Goal: Share content: Share content

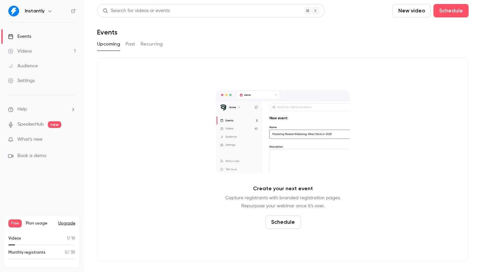
click at [41, 50] on link "Videos 1" at bounding box center [42, 51] width 84 height 15
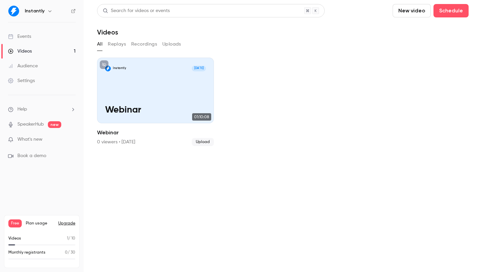
click at [175, 44] on button "Uploads" at bounding box center [171, 44] width 19 height 11
click at [421, 13] on button "New video" at bounding box center [412, 10] width 38 height 13
click at [419, 49] on div "Upload" at bounding box center [436, 46] width 51 height 7
click at [420, 10] on button "New video" at bounding box center [412, 10] width 38 height 13
click at [418, 46] on div "Upload" at bounding box center [436, 46] width 51 height 7
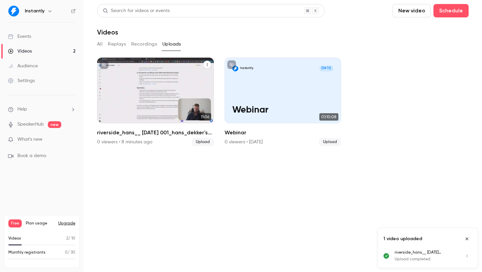
click at [139, 127] on link "Instantly [DATE] riverside_hans__ [DATE] 001_hans_dekker's studio 11:06 riversi…" at bounding box center [155, 102] width 117 height 88
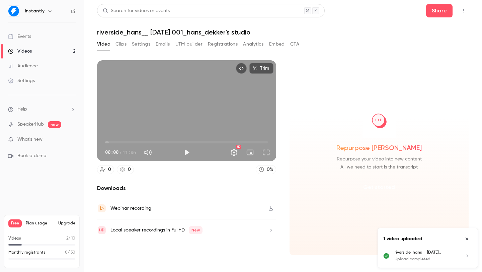
click at [389, 186] on button "Get started" at bounding box center [379, 187] width 43 height 16
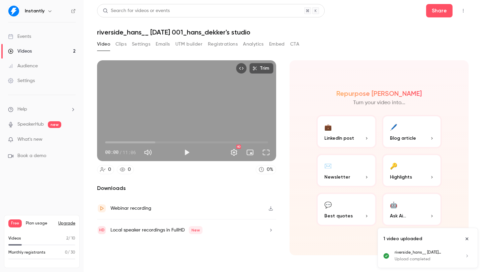
click at [349, 143] on button "💼 LinkedIn post" at bounding box center [347, 131] width 60 height 33
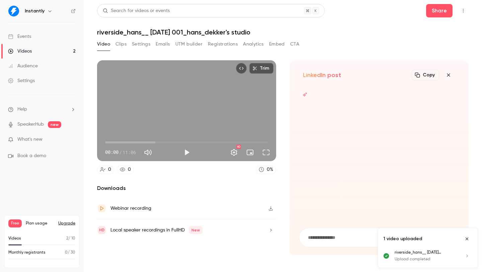
click at [467, 240] on icon "Close uploads list" at bounding box center [467, 239] width 5 height 5
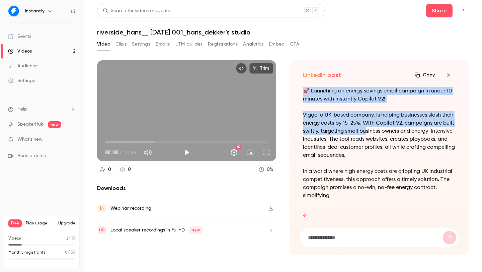
drag, startPoint x: 362, startPoint y: 115, endPoint x: 370, endPoint y: 146, distance: 32.2
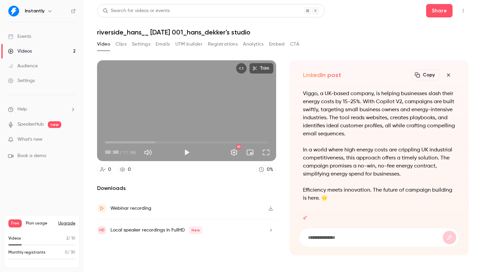
click at [367, 126] on p "Viggo, a UK-based company, is helping businesses slash their energy costs by 15…" at bounding box center [379, 114] width 152 height 48
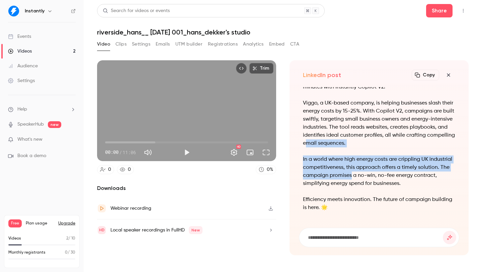
drag, startPoint x: 382, startPoint y: 171, endPoint x: 385, endPoint y: 178, distance: 7.7
click at [384, 176] on div "🚀 Launching an energy savings email campaign in under 10 minutes with Instantly…" at bounding box center [379, 147] width 152 height 145
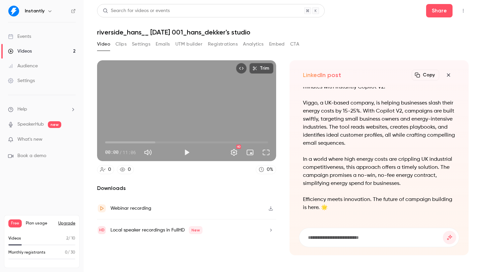
click at [385, 178] on p "In a world where high energy costs are crippling UK industrial competitiveness,…" at bounding box center [379, 171] width 152 height 32
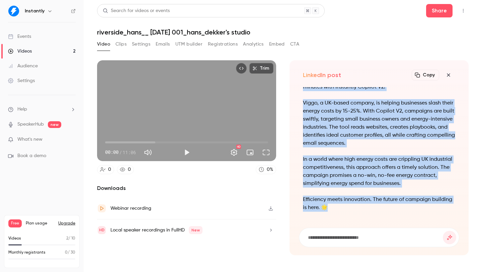
scroll to position [-12, 0]
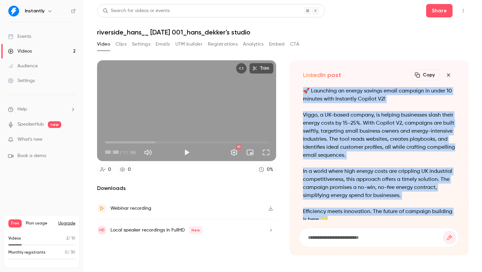
drag, startPoint x: 350, startPoint y: 206, endPoint x: 301, endPoint y: 82, distance: 133.2
click at [301, 82] on div "LinkedIn post Copy Turn your video into... 🚀 Launching an energy savings email …" at bounding box center [379, 157] width 179 height 195
copy div "Copy Turn your video into... 🚀 Launching an energy savings email campaign in un…"
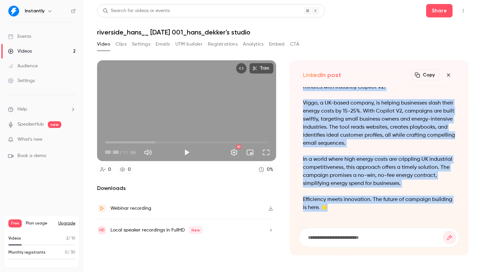
click at [448, 76] on icon "button" at bounding box center [448, 74] width 3 height 3
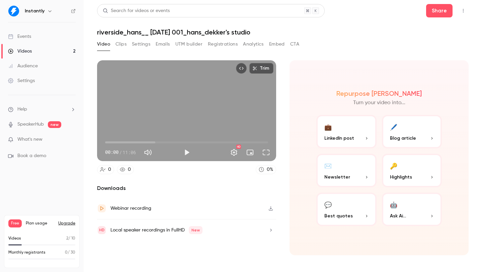
click at [414, 189] on div "💼 LinkedIn post 🖊️ Blog article ✉️ Newsletter 🔑 Highlights 💬 Best quotes 🤖 Ask …" at bounding box center [380, 170] width 126 height 111
click at [421, 167] on button "🔑 Highlights" at bounding box center [412, 170] width 60 height 33
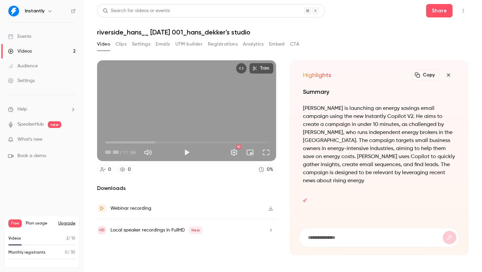
drag, startPoint x: 393, startPoint y: 104, endPoint x: 392, endPoint y: 129, distance: 24.8
click at [392, 129] on div "Summary [PERSON_NAME] is launching an energy savings email campaign using the n…" at bounding box center [379, 140] width 152 height 106
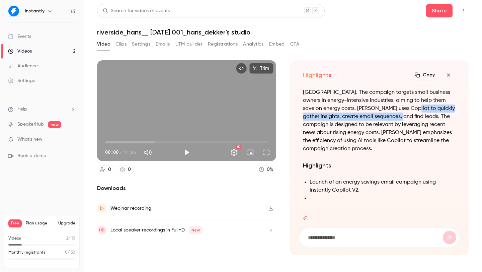
drag, startPoint x: 403, startPoint y: 119, endPoint x: 401, endPoint y: 141, distance: 21.5
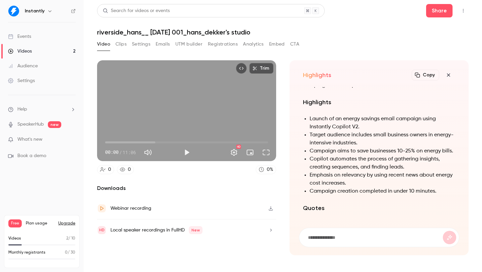
click at [381, 147] on li "Campaign aims to save businesses 10-25% on energy bills." at bounding box center [383, 151] width 146 height 8
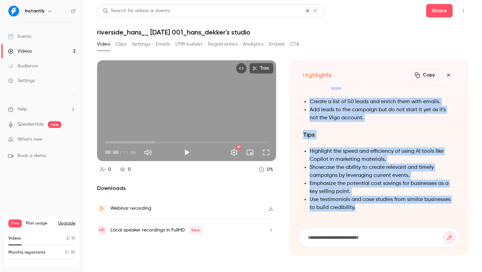
scroll to position [-308, 0]
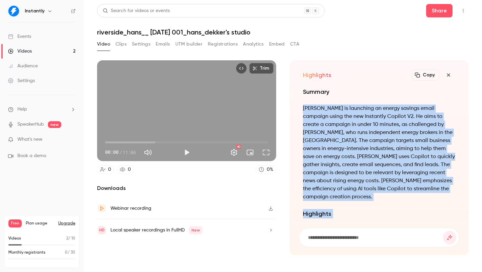
drag, startPoint x: 365, startPoint y: 210, endPoint x: 296, endPoint y: 107, distance: 123.8
click at [296, 107] on div "Highlights Copy Turn your video into... Summary [PERSON_NAME] is launching an e…" at bounding box center [379, 157] width 179 height 195
click at [451, 75] on icon "button" at bounding box center [449, 74] width 8 height 5
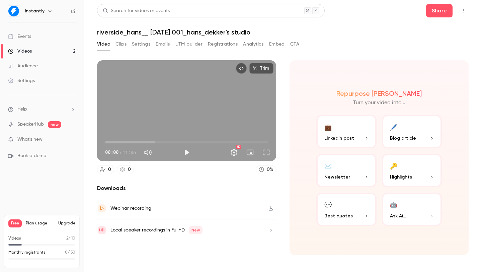
click at [416, 131] on button "🖊️ Blog article" at bounding box center [412, 131] width 60 height 33
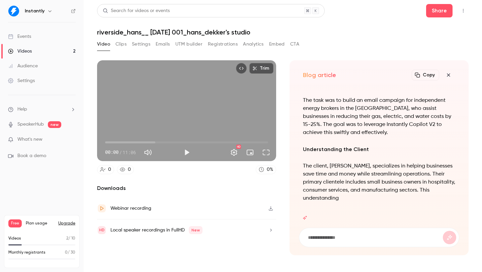
drag, startPoint x: 346, startPoint y: 125, endPoint x: 352, endPoint y: 136, distance: 12.8
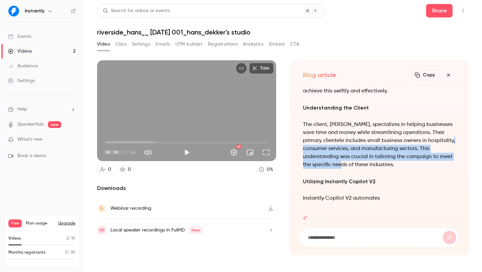
click at [378, 165] on p "The client, [PERSON_NAME], specializes in helping businesses save time and mone…" at bounding box center [379, 145] width 152 height 48
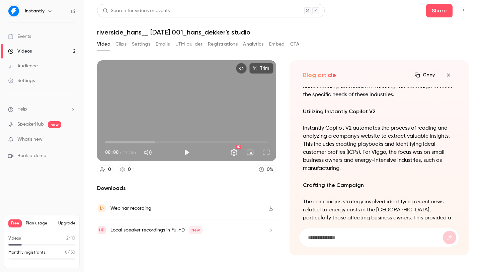
drag, startPoint x: 389, startPoint y: 134, endPoint x: 400, endPoint y: 162, distance: 30.0
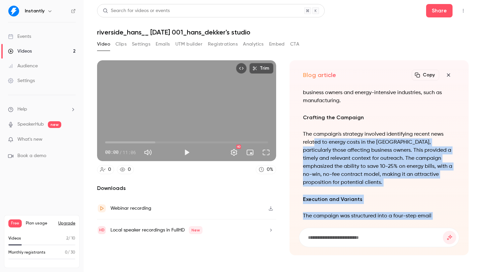
scroll to position [-393, 0]
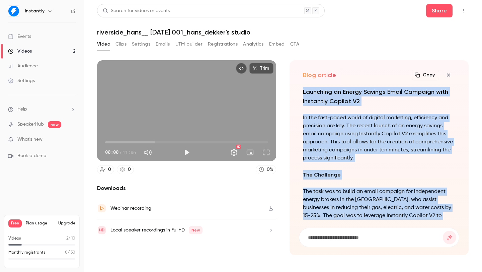
drag, startPoint x: 337, startPoint y: 199, endPoint x: 303, endPoint y: 87, distance: 116.2
copy div "Launching an Energy Savings Email Campaign with Instantly Copilot V2 In the fas…"
